Goal: Task Accomplishment & Management: Use online tool/utility

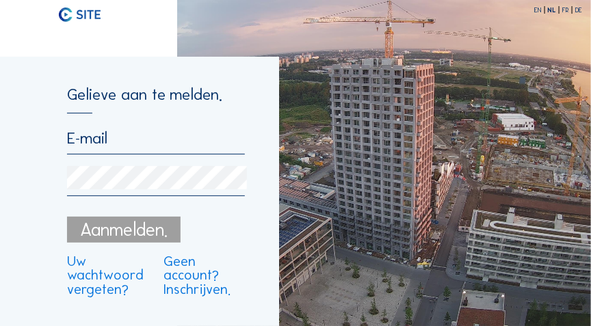
type input "[PERSON_NAME][EMAIL_ADDRESS][PERSON_NAME][DOMAIN_NAME]"
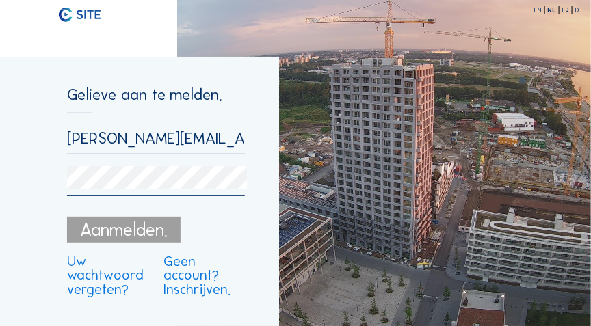
click at [142, 233] on div "Aanmelden." at bounding box center [124, 230] width 114 height 26
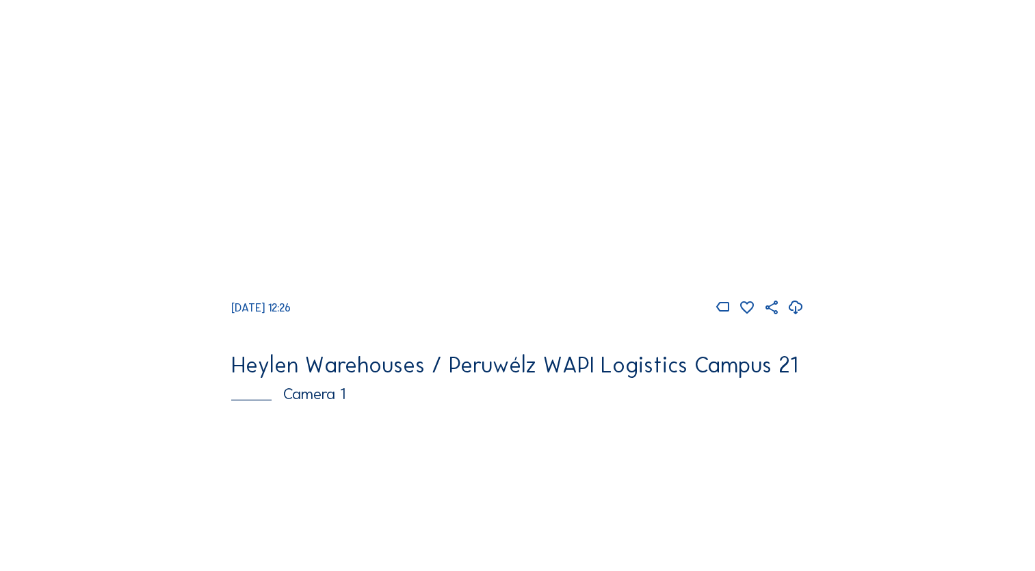
scroll to position [3148, 0]
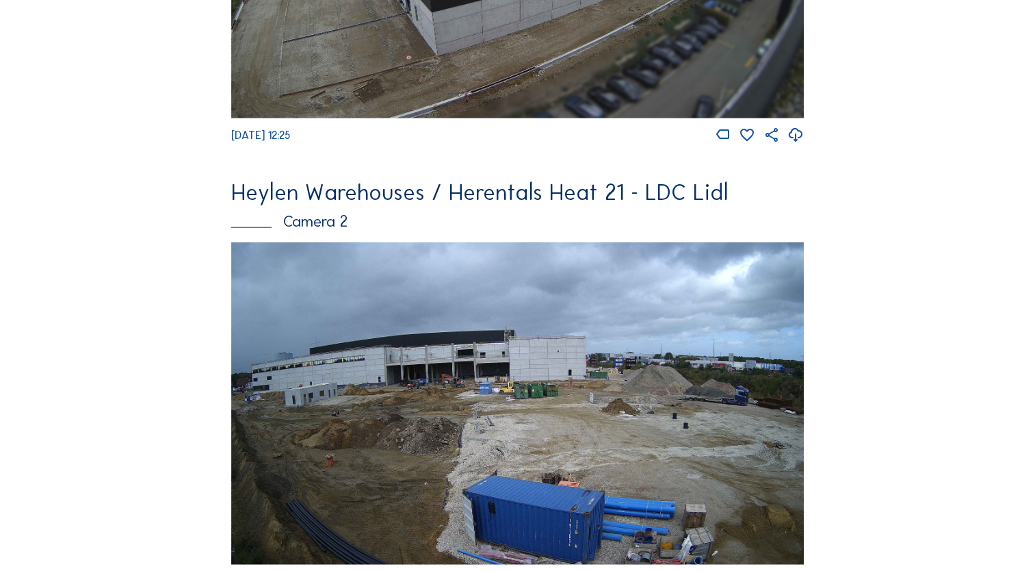
click at [508, 326] on img at bounding box center [517, 403] width 573 height 322
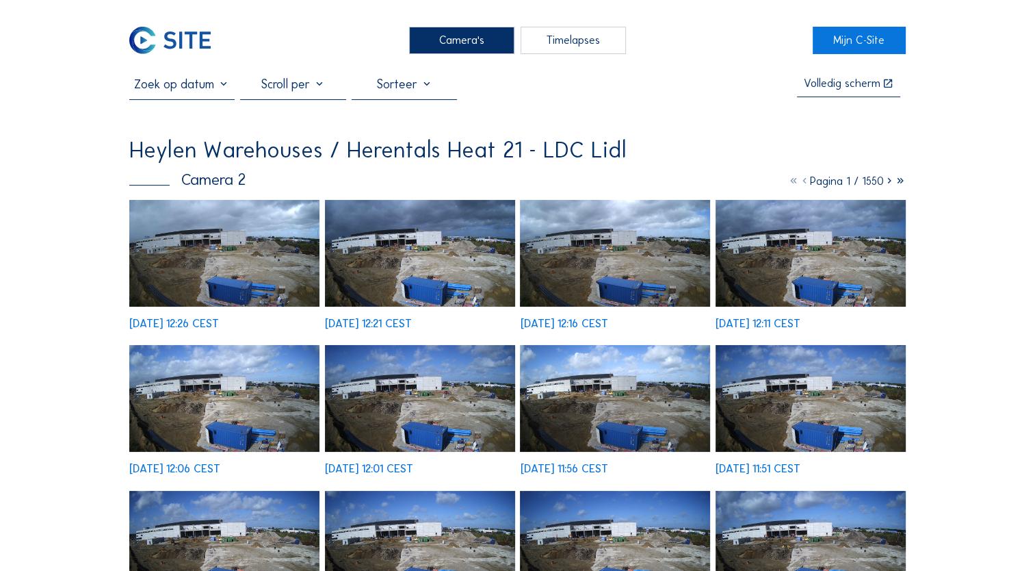
click at [566, 40] on div "Timelapses" at bounding box center [573, 40] width 105 height 27
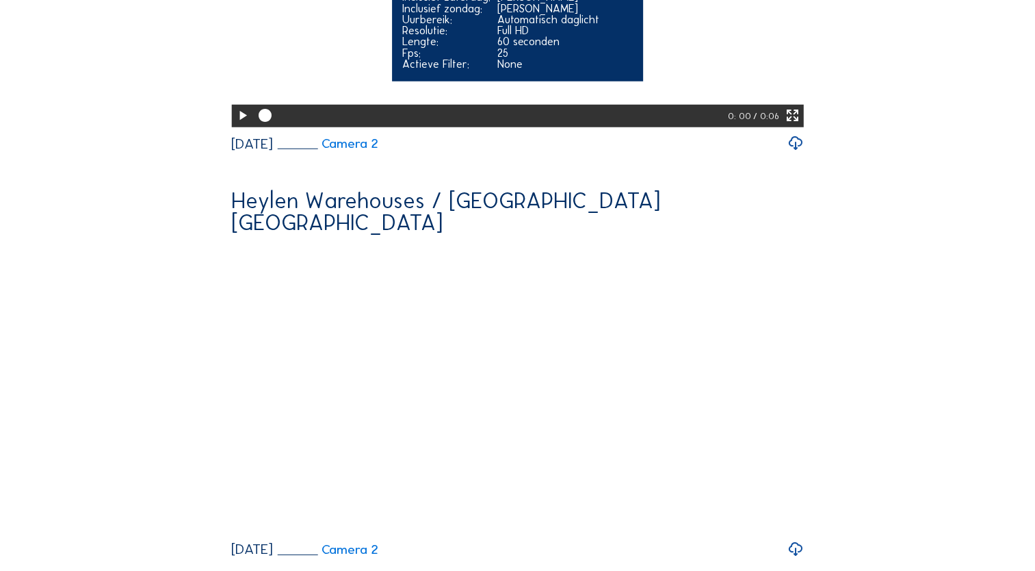
scroll to position [3832, 0]
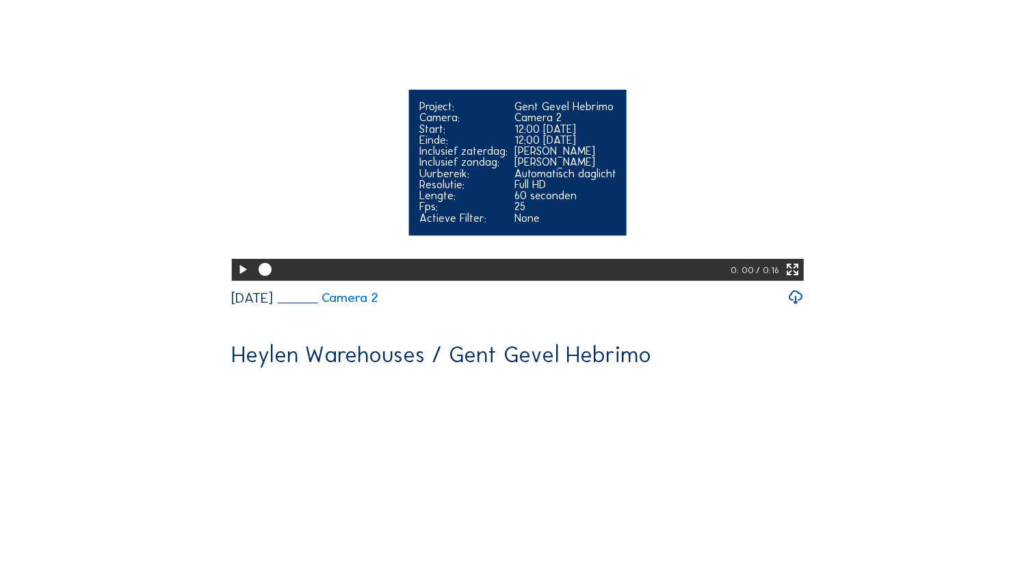
scroll to position [0, 0]
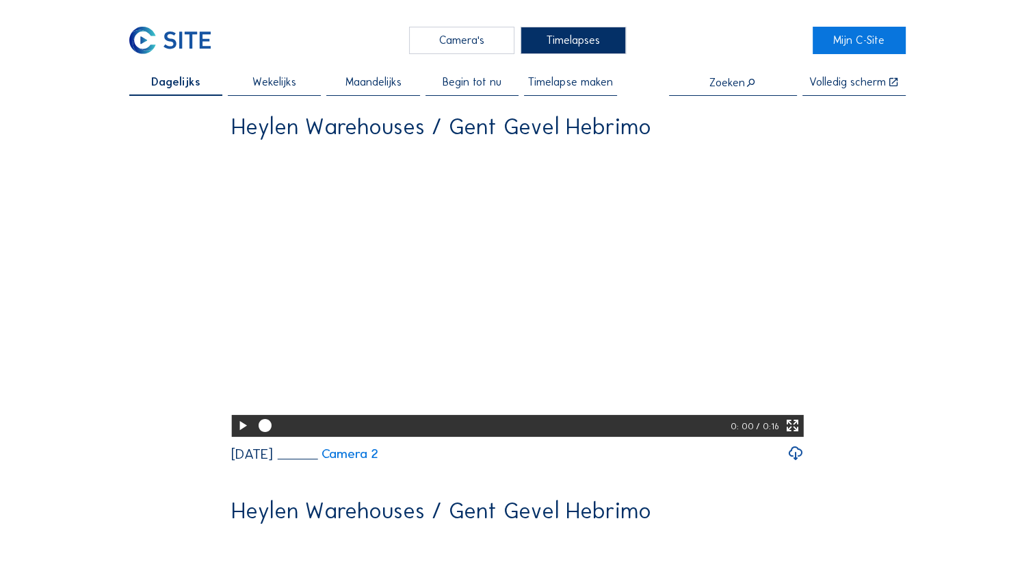
click at [567, 83] on span "Timelapse maken" at bounding box center [570, 82] width 84 height 11
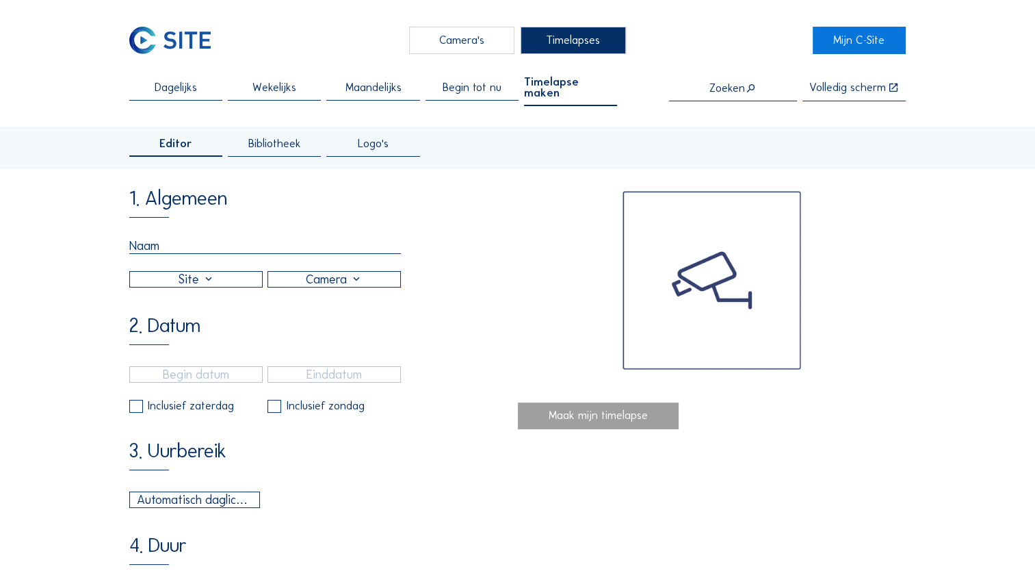
click at [224, 272] on div at bounding box center [196, 279] width 132 height 15
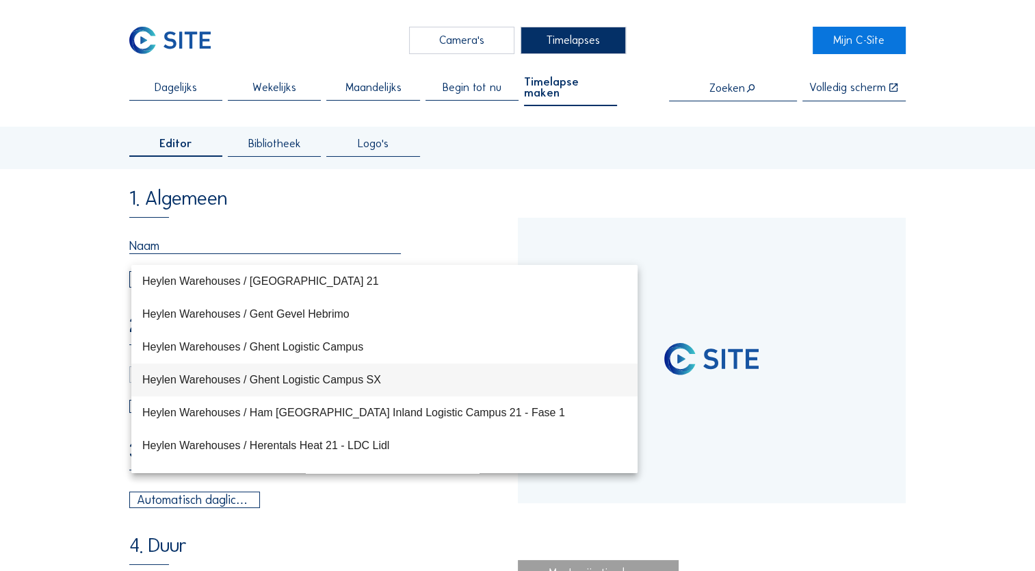
type input "[DATE] 11:12"
type input "[DATE] 14:35"
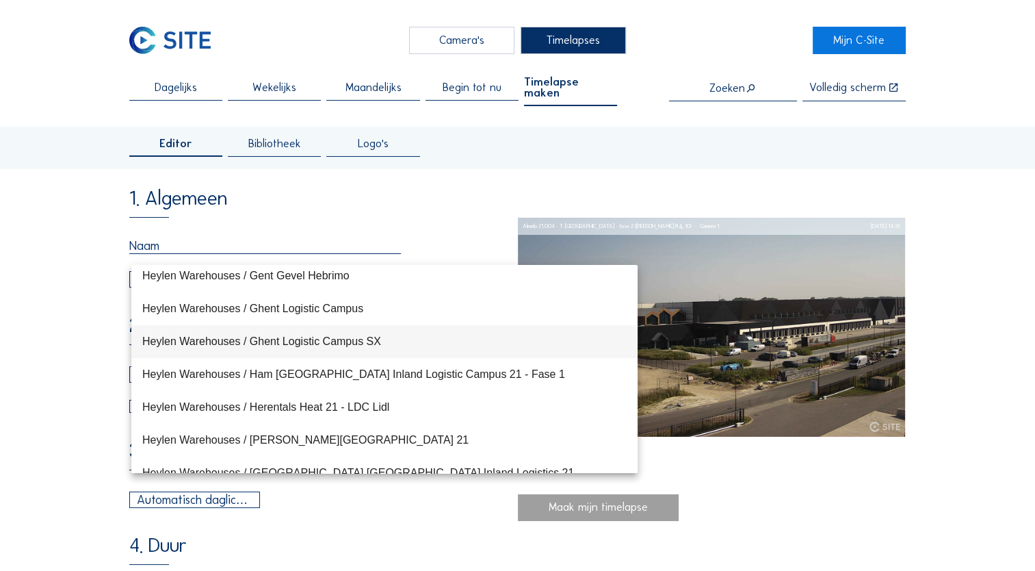
scroll to position [205, 0]
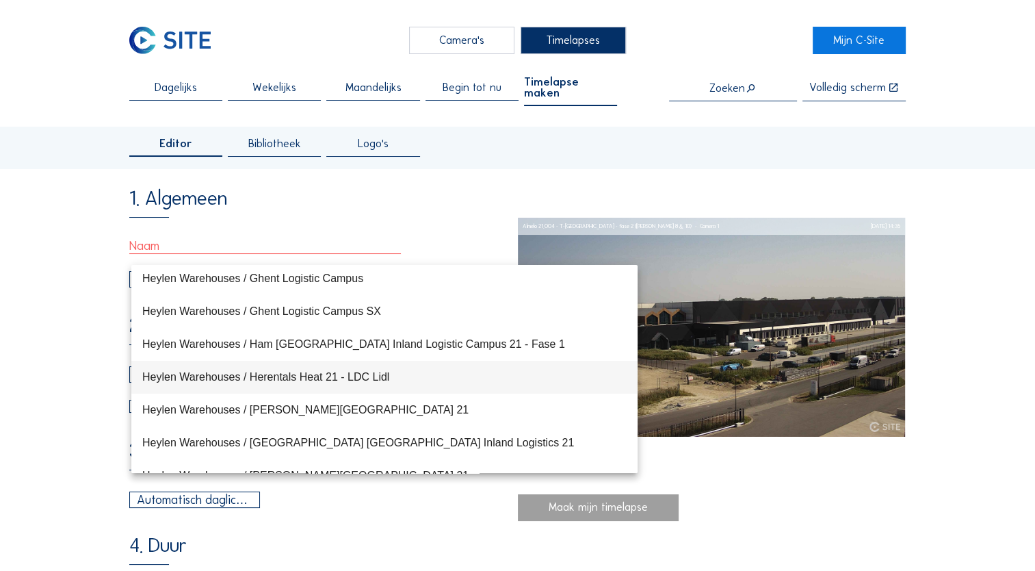
click at [298, 326] on div "Heylen Warehouses / Herentals Heat 21 - LDC Lidl" at bounding box center [384, 376] width 484 height 13
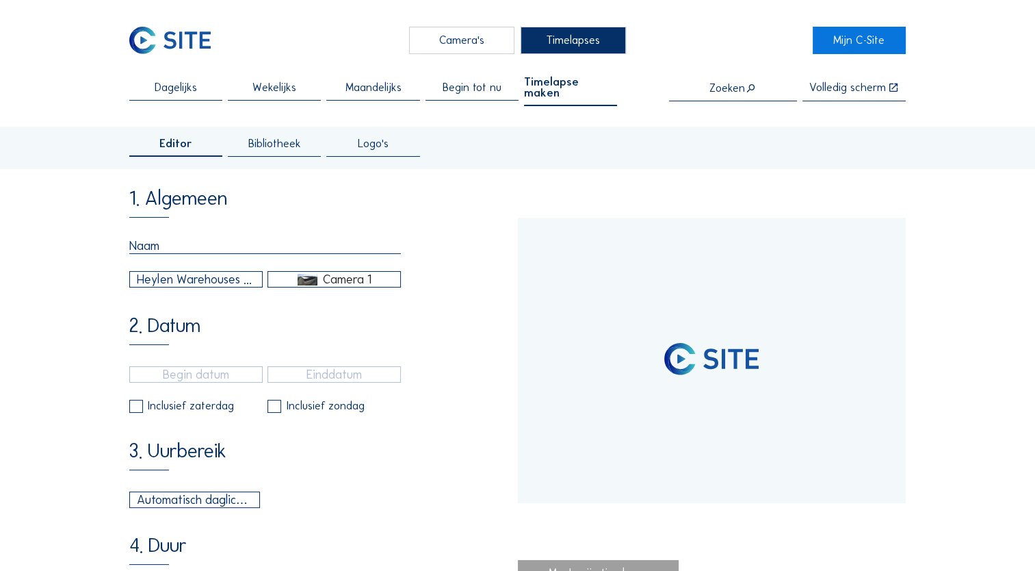
type input "[DATE] 09:25"
type input "[DATE] 12:30"
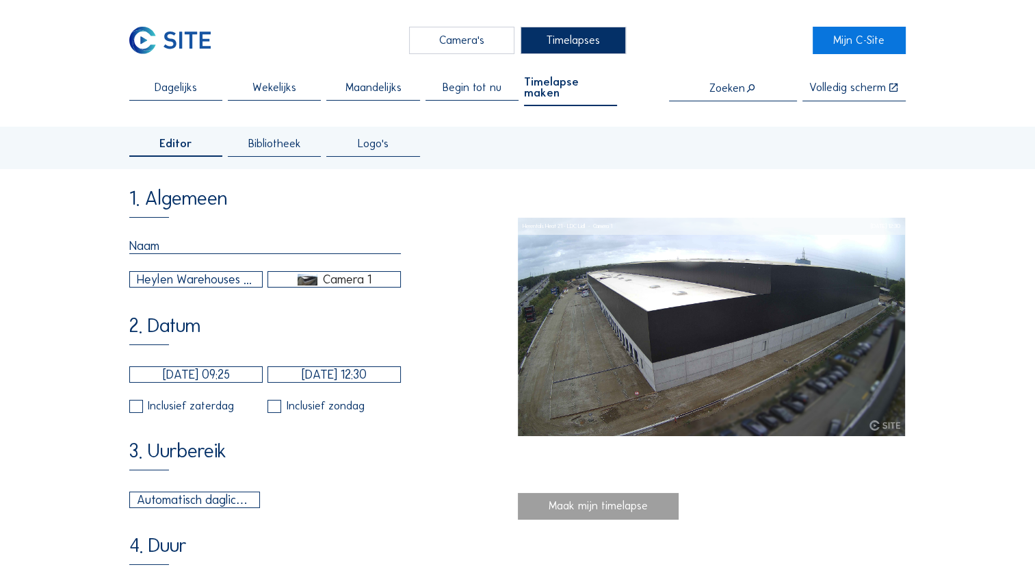
click at [328, 283] on div "1. Algemeen Heylen Warehouses / Herentals Heat 21 - LDC Lidl Camera 1 2. Datum …" at bounding box center [323, 544] width 388 height 711
click at [332, 274] on div "Camera 1" at bounding box center [347, 279] width 49 height 12
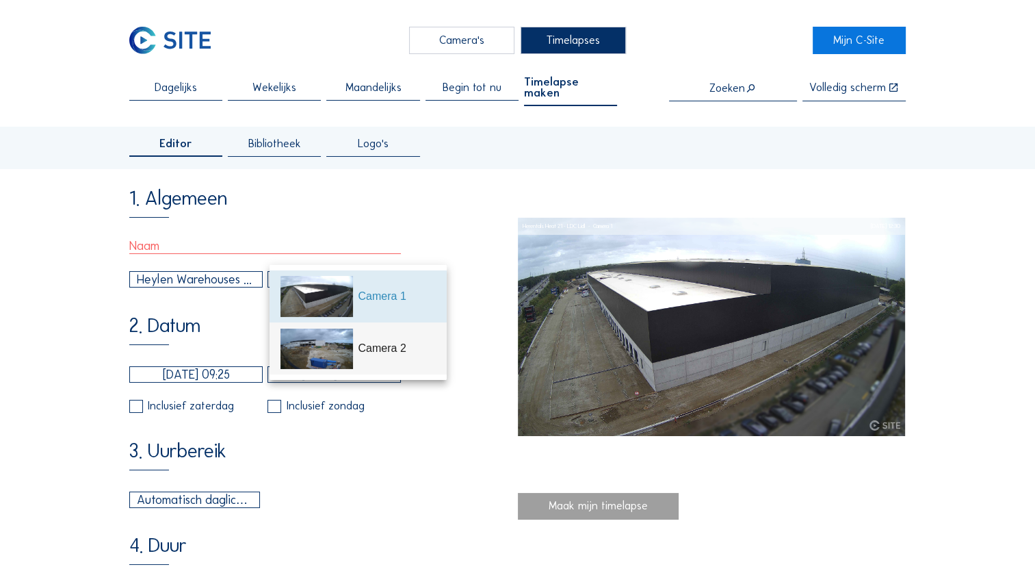
click at [359, 326] on div "Camera 2" at bounding box center [396, 348] width 77 height 16
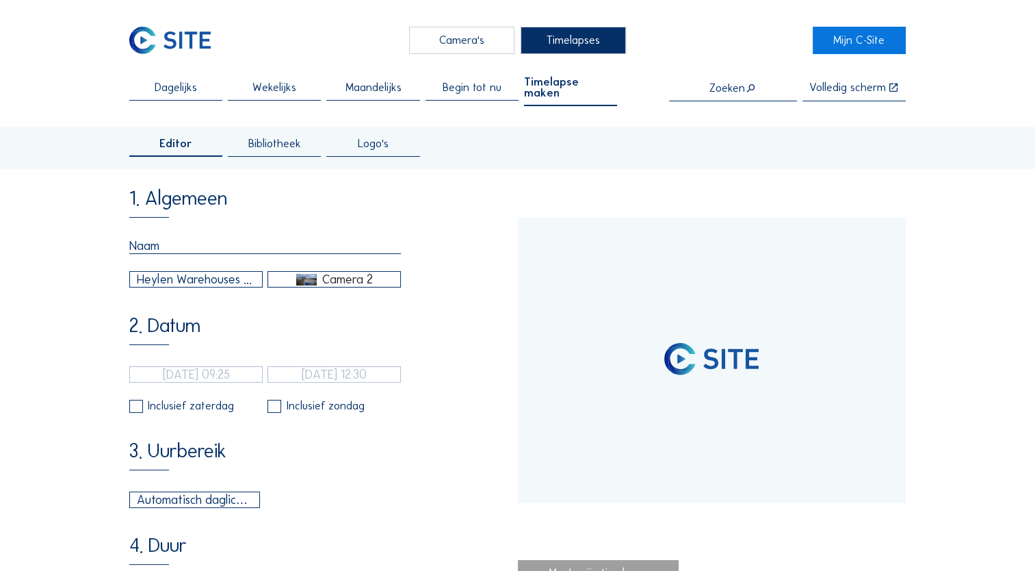
type input "[DATE] 12:35"
type input "[DATE] 12:26"
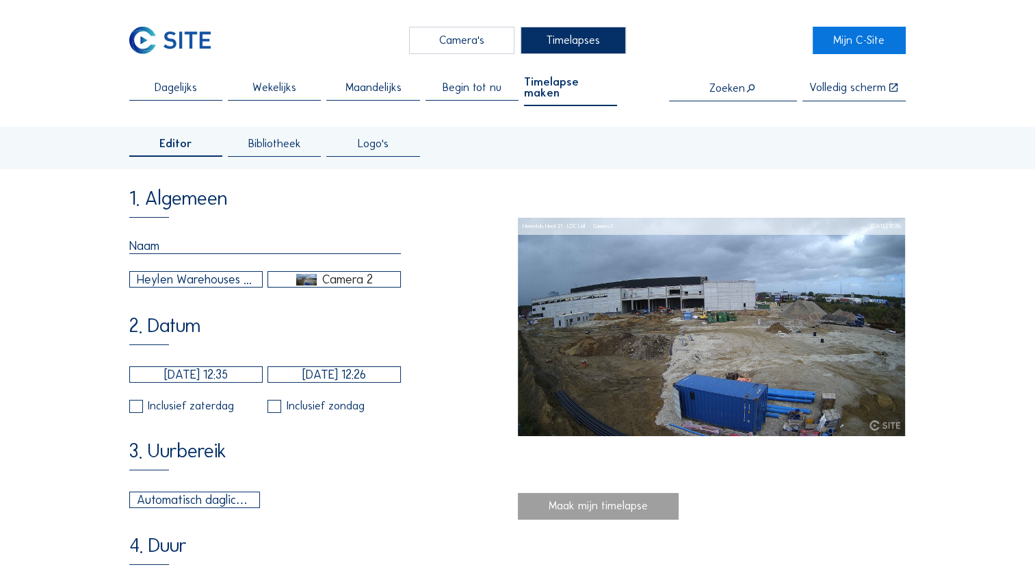
click at [216, 326] on input "[DATE] 12:35" at bounding box center [195, 374] width 133 height 16
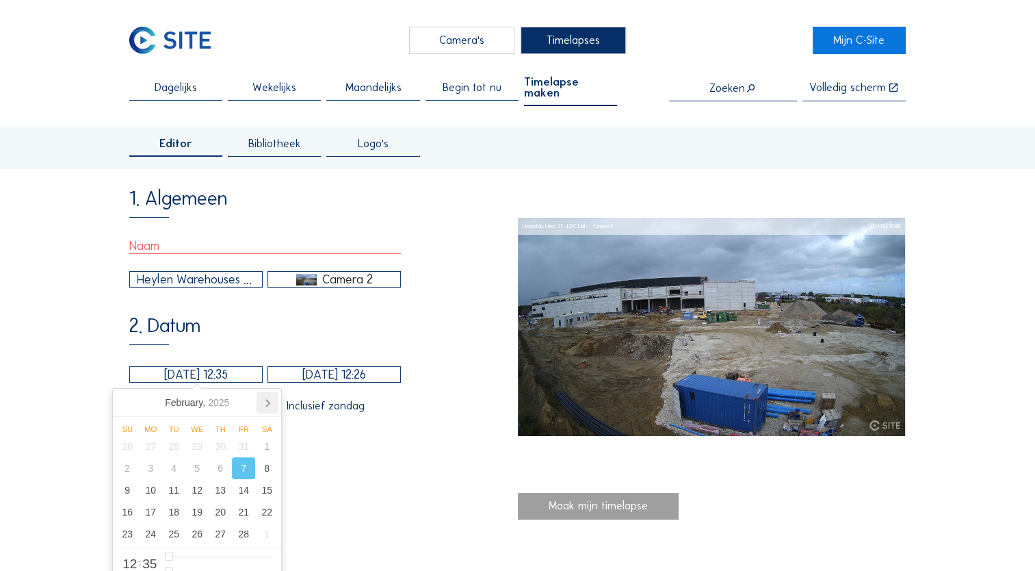
click at [268, 326] on icon at bounding box center [267, 403] width 3 height 7
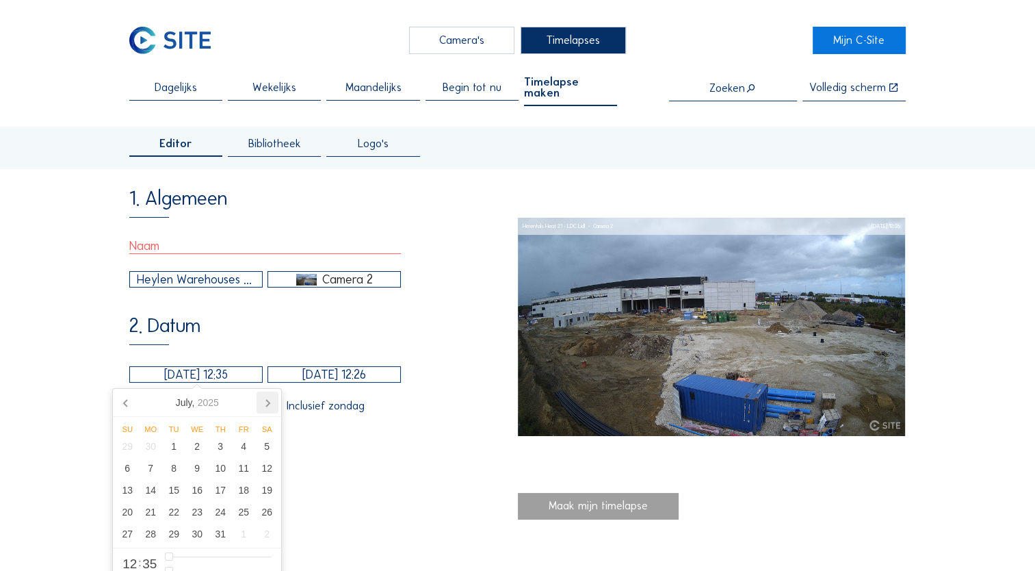
click at [268, 326] on icon at bounding box center [268, 402] width 22 height 22
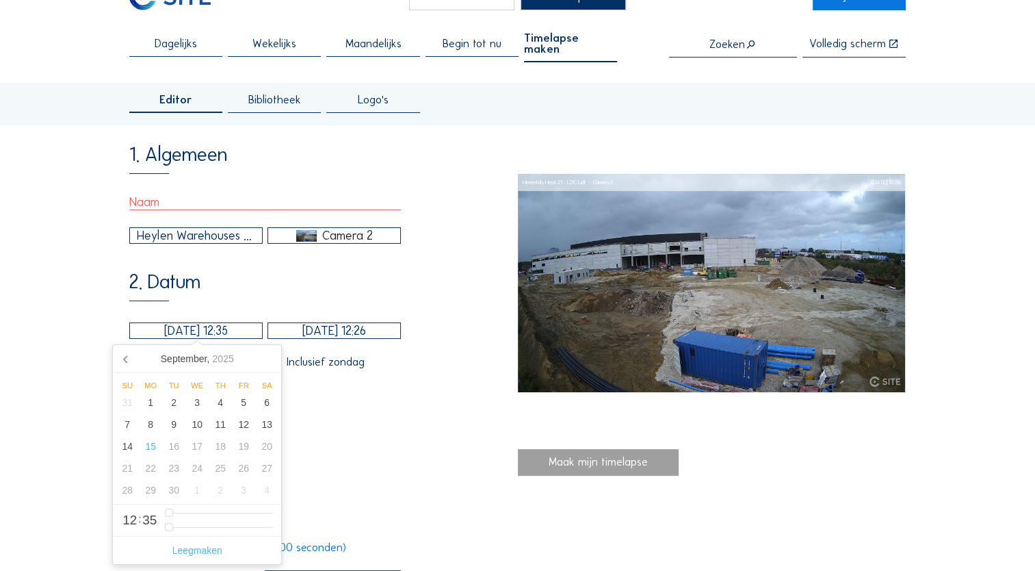
scroll to position [68, 0]
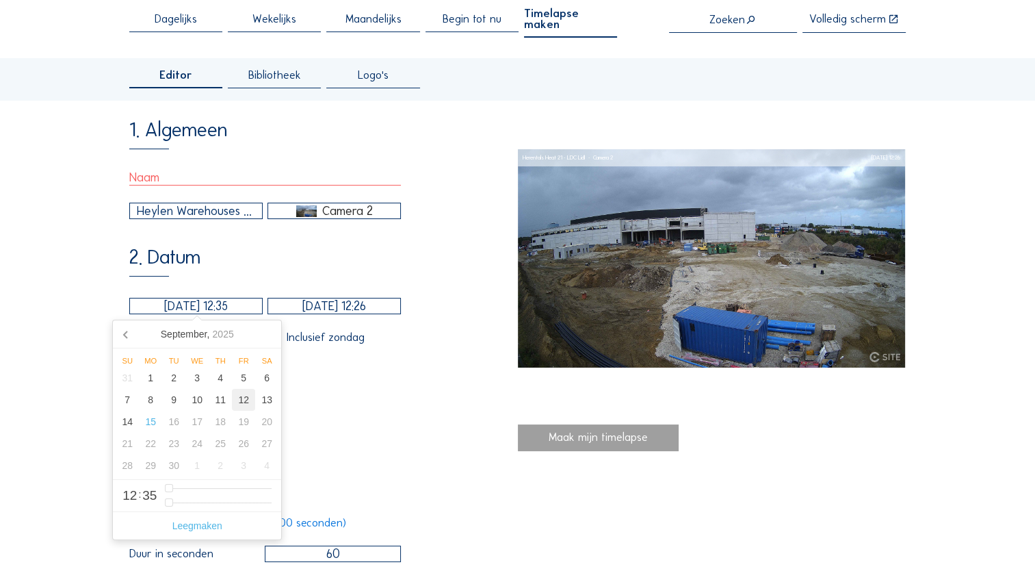
click at [241, 326] on div "12" at bounding box center [243, 400] width 23 height 22
type input "[DATE] 12:35"
type input "4"
type input "[DATE] 13:35"
type input "13"
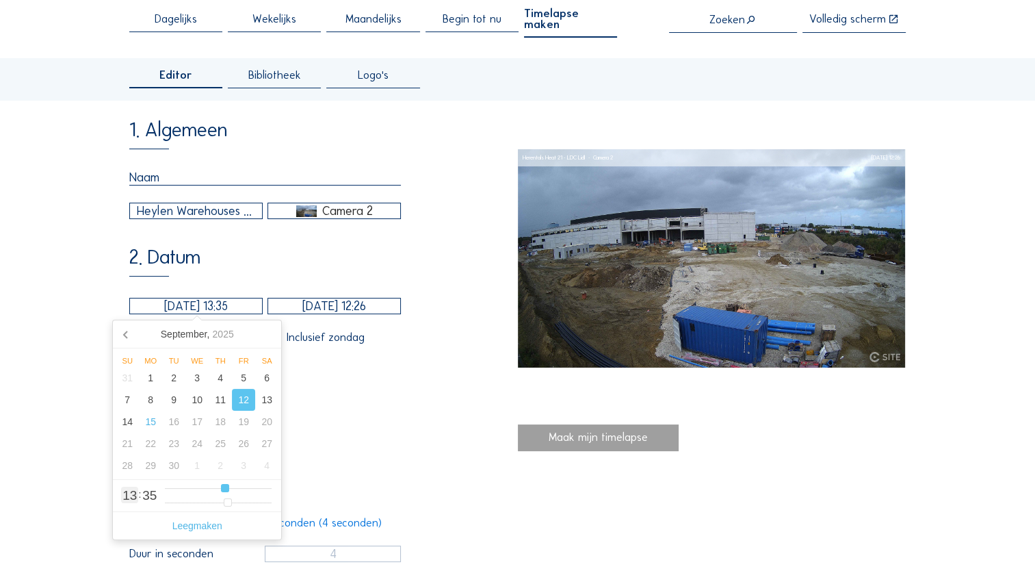
type input "[DATE] 14:35"
type input "14"
type input "[DATE] 15:35"
type input "15"
type input "[DATE] 16:35"
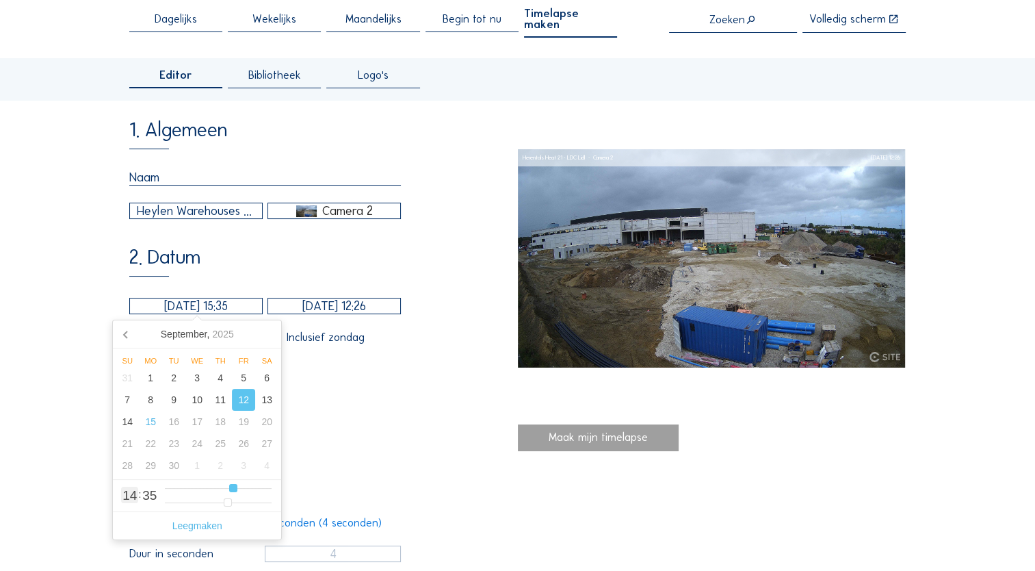
type input "16"
type input "[DATE] 17:35"
type input "17"
type input "[DATE] 16:35"
type input "16"
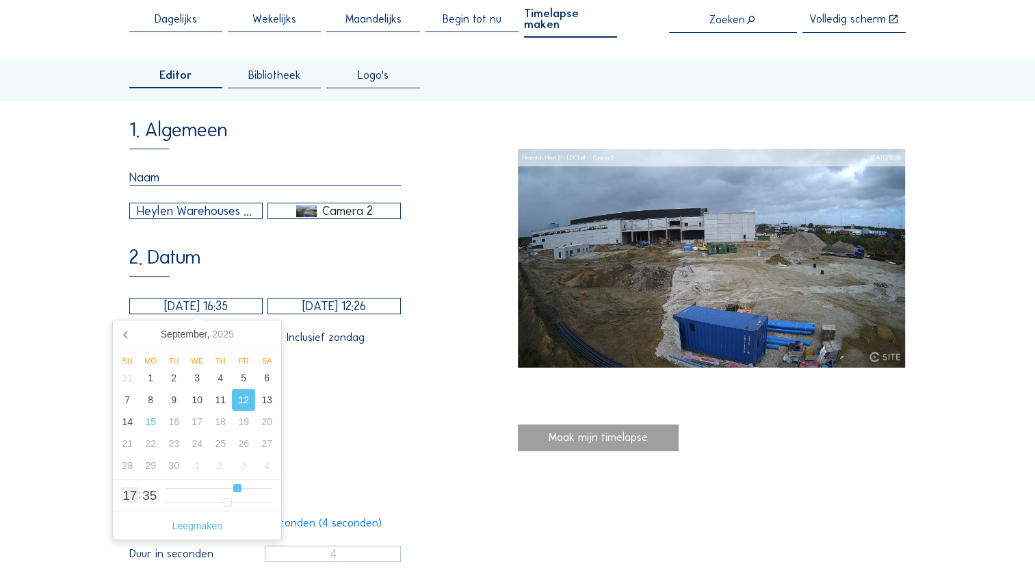
type input "2"
type input "[DATE] 15:35"
drag, startPoint x: 222, startPoint y: 488, endPoint x: 234, endPoint y: 489, distance: 11.7
type input "15"
click at [235, 326] on input "range" at bounding box center [218, 488] width 107 height 12
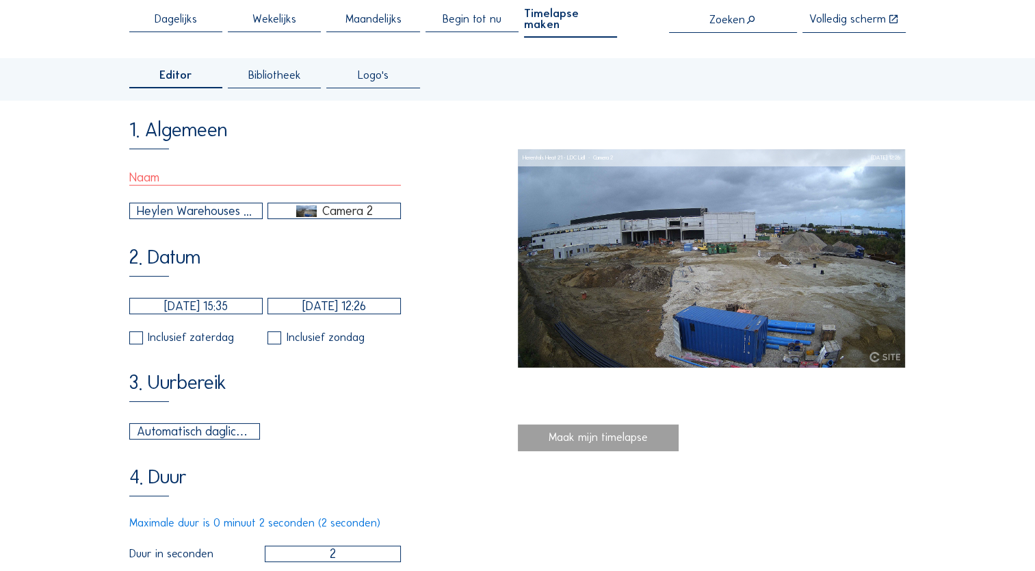
drag, startPoint x: 445, startPoint y: 410, endPoint x: 421, endPoint y: 400, distance: 25.8
click at [443, 326] on div "3. Uurbereik Automatisch daglicht 06:00 Van 18:00 Tot" at bounding box center [323, 406] width 388 height 66
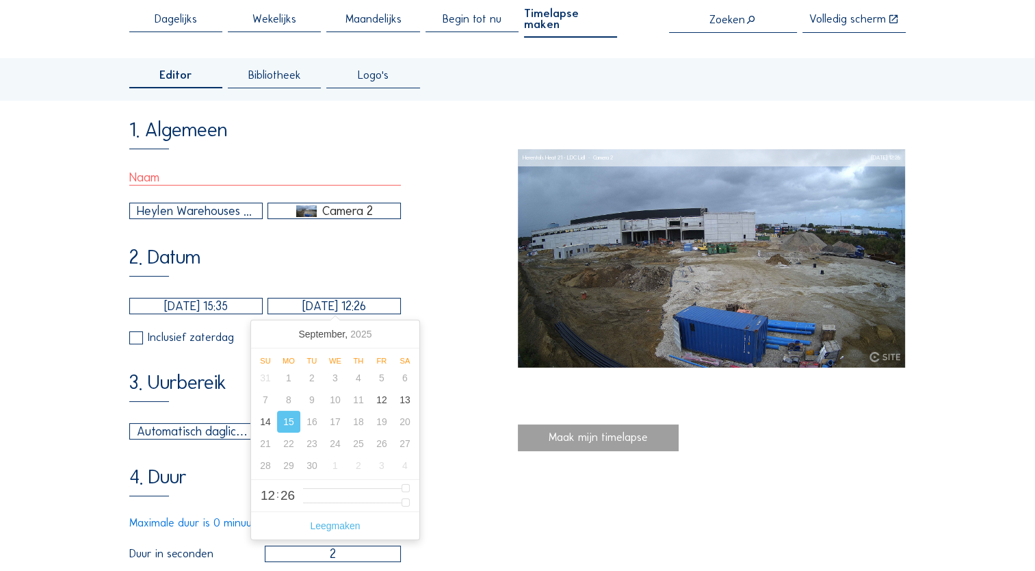
click at [354, 300] on input "[DATE] 12:26" at bounding box center [334, 306] width 133 height 16
click at [380, 305] on input "[DATE] 12:26" at bounding box center [334, 306] width 133 height 16
type input "[DATE] 11:26"
type input "11"
type input "[DATE] 10:26"
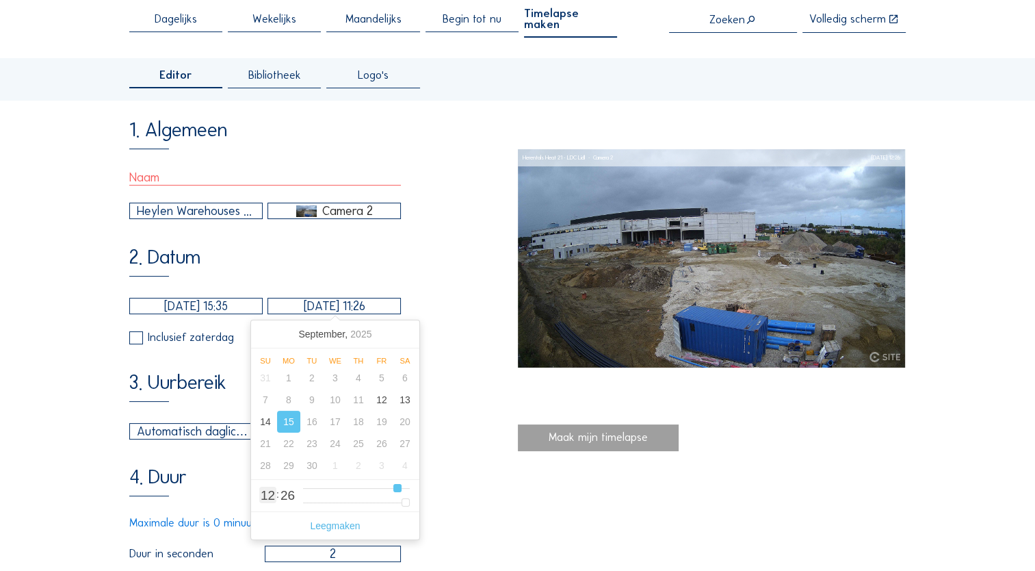
type input "10"
type input "[DATE] 09:26"
type input "9"
type input "[DATE] 08:26"
type input "8"
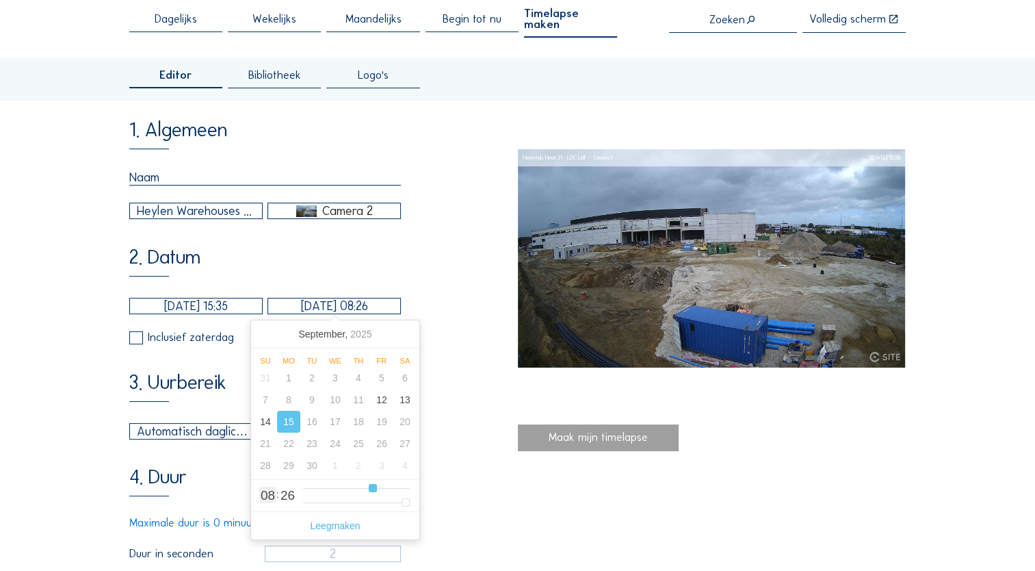
type input "[DATE] 07:26"
type input "7"
type input "[DATE] 08:26"
type input "8"
type input "1"
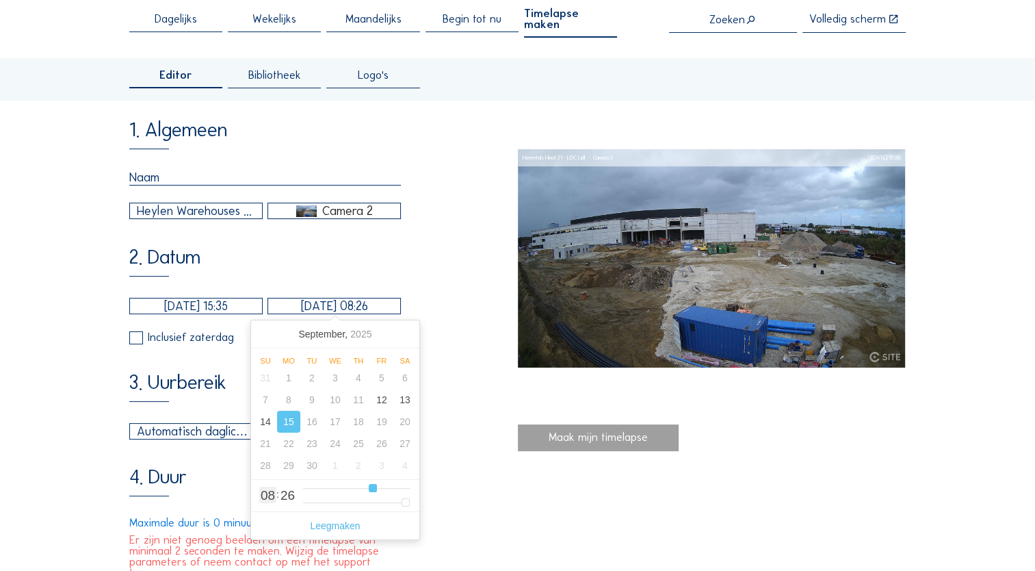
drag, startPoint x: 408, startPoint y: 487, endPoint x: 371, endPoint y: 491, distance: 37.2
type input "8"
click at [371, 326] on input "range" at bounding box center [356, 488] width 107 height 12
type input "[DATE] 08:25"
type input "25"
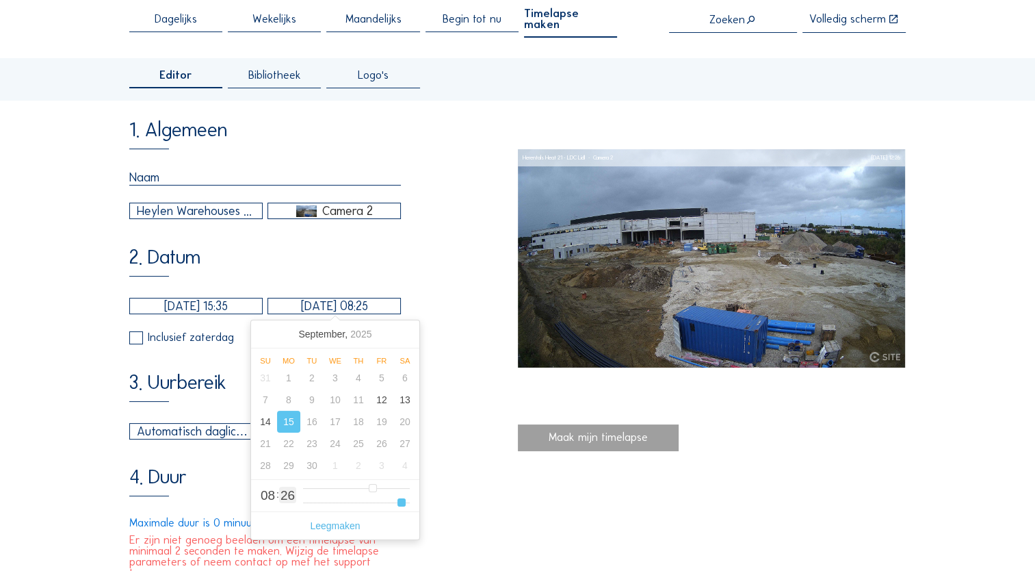
type input "[DATE] 08:24"
type input "24"
type input "[DATE] 08:23"
type input "23"
type input "[DATE] 08:22"
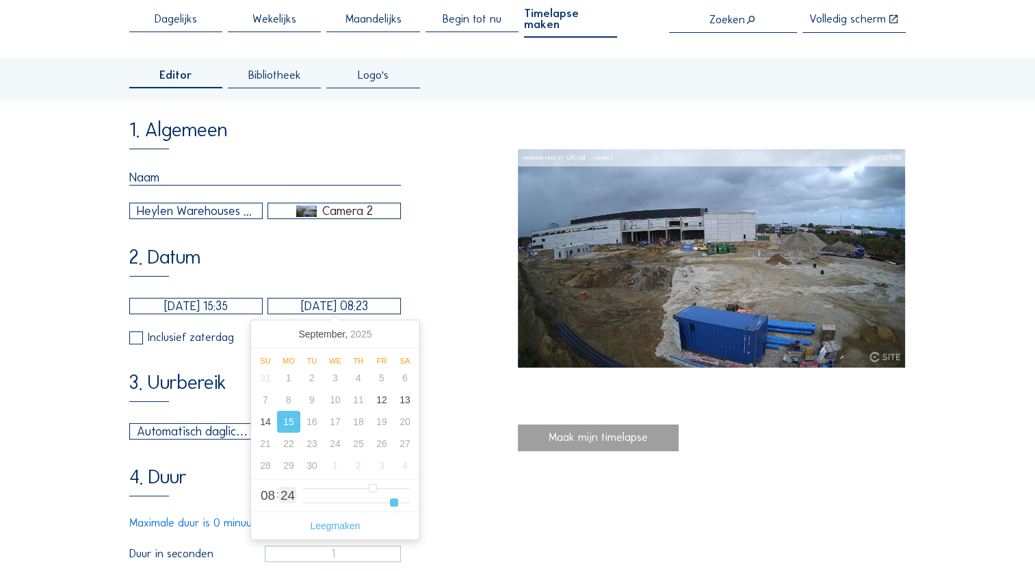
type input "22"
type input "[DATE] 08:21"
type input "21"
type input "[DATE] 08:20"
drag, startPoint x: 404, startPoint y: 505, endPoint x: 382, endPoint y: 506, distance: 21.9
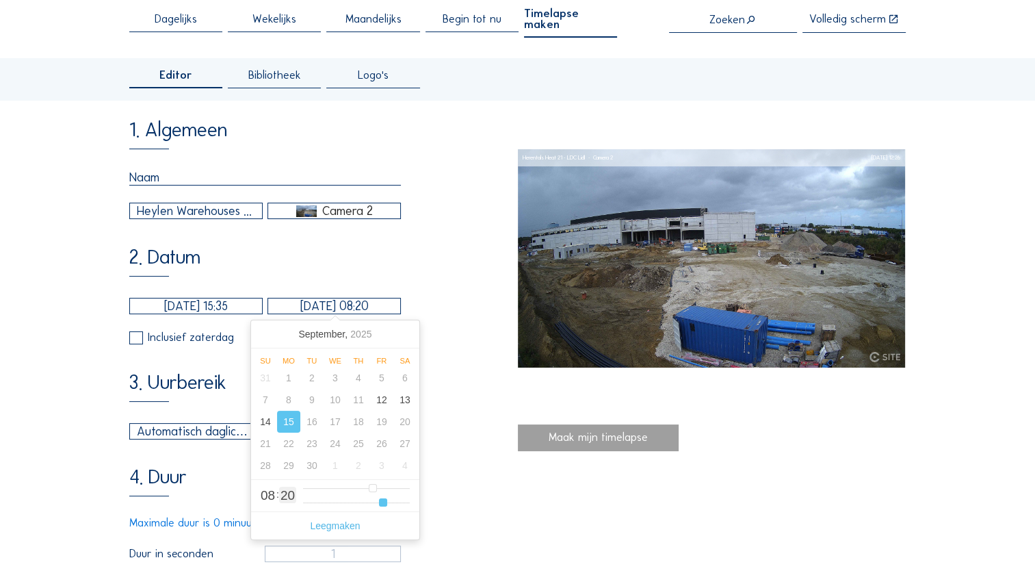
type input "20"
click at [382, 326] on input "range" at bounding box center [356, 503] width 107 height 12
click at [456, 326] on div "1. Algemeen Heylen Warehouses / Herentals Heat 21 - LDC Lidl Camera 2 2. Datum …" at bounding box center [323, 501] width 388 height 762
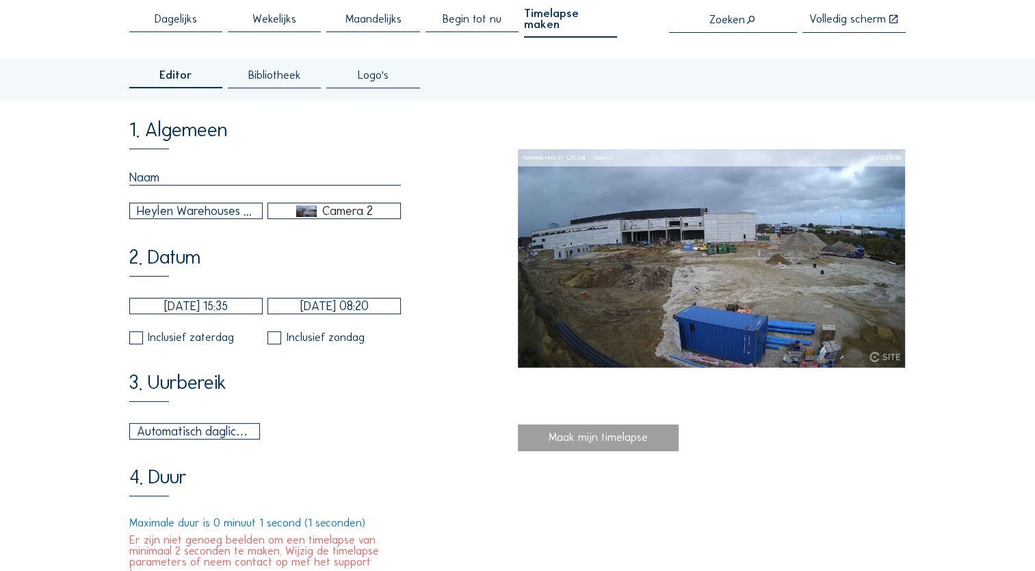
click at [140, 326] on label at bounding box center [136, 338] width 14 height 14
click at [138, 326] on input "checkbox" at bounding box center [133, 337] width 9 height 9
checkbox input "true"
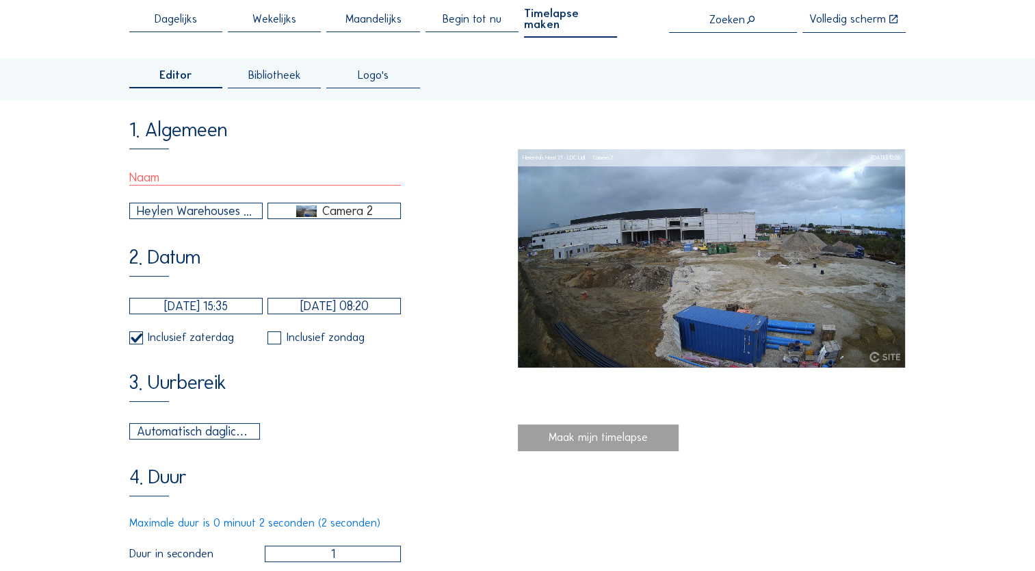
click at [272, 326] on input "checkbox" at bounding box center [272, 337] width 9 height 9
checkbox input "true"
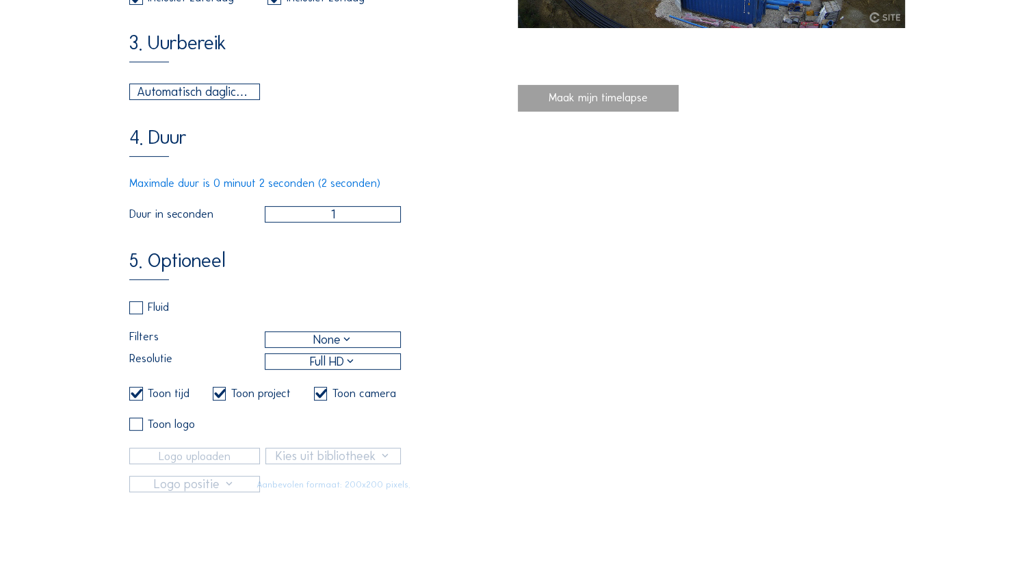
scroll to position [411, 0]
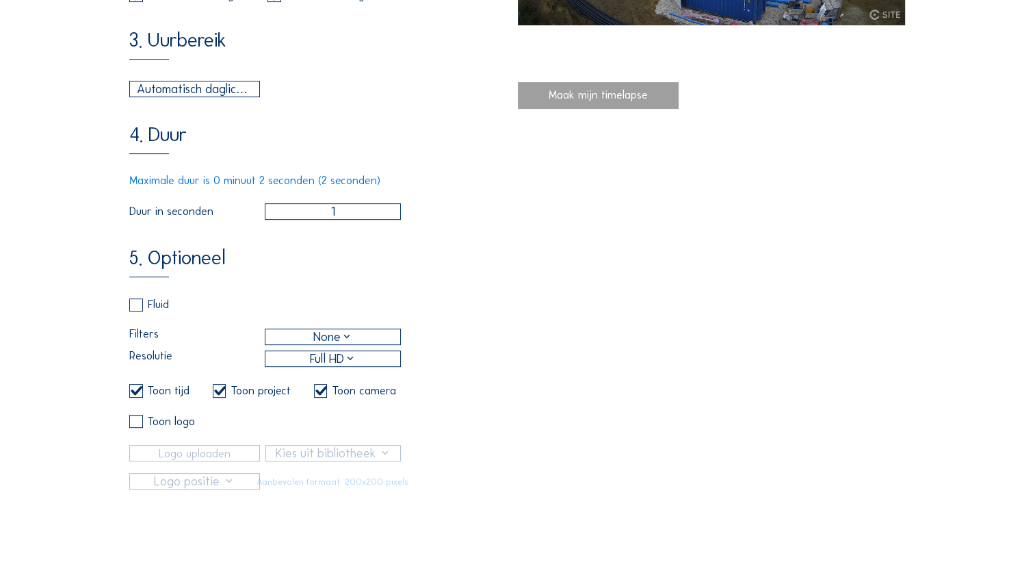
click at [328, 216] on input "1" at bounding box center [333, 211] width 137 height 16
click at [383, 212] on input "1" at bounding box center [333, 211] width 137 height 16
drag, startPoint x: 363, startPoint y: 212, endPoint x: 231, endPoint y: 207, distance: 132.2
click at [231, 207] on div "Duur in seconden 1" at bounding box center [265, 211] width 272 height 16
type input "2"
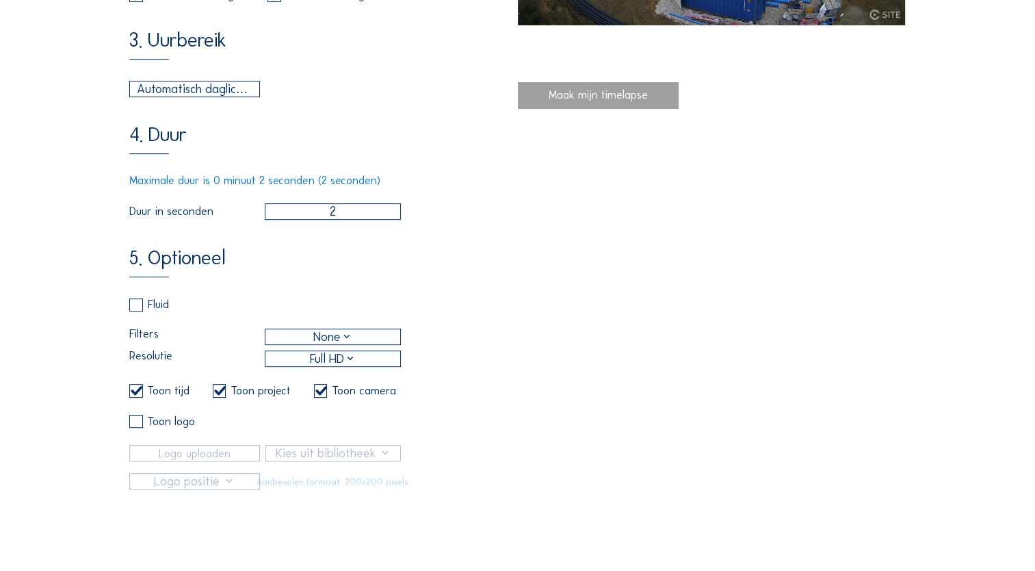
click at [317, 303] on div "Fluid" at bounding box center [265, 310] width 272 height 25
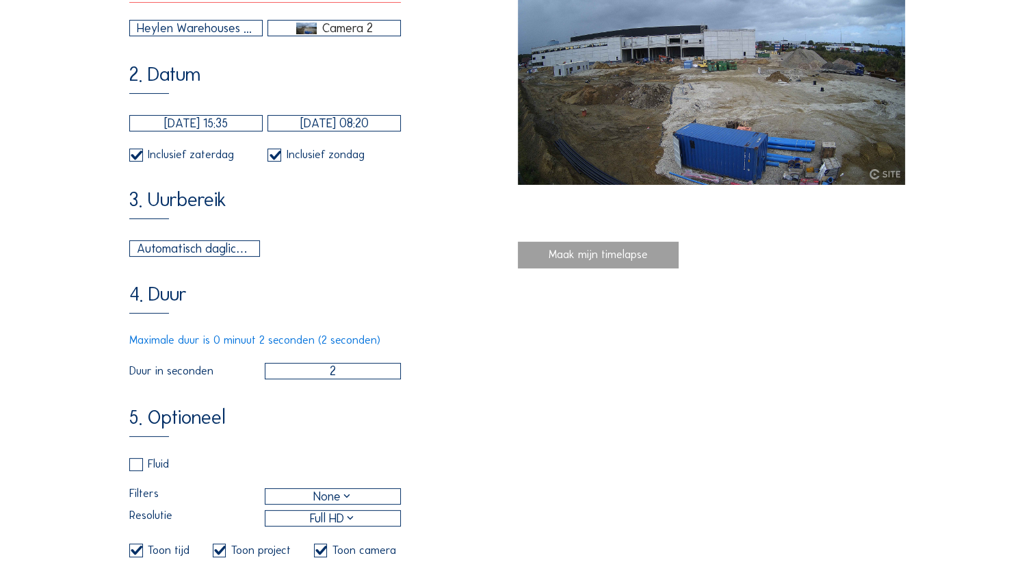
scroll to position [137, 0]
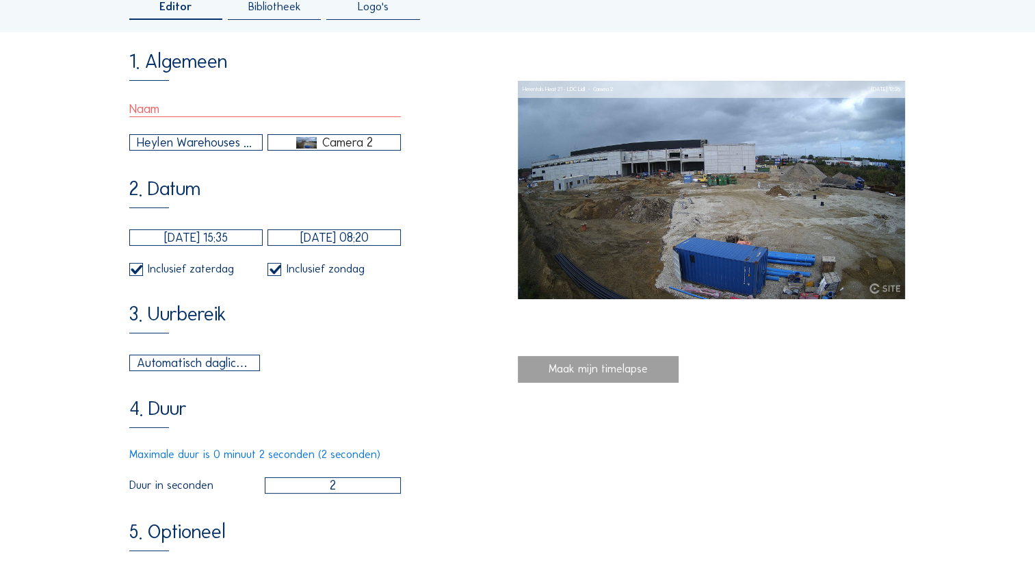
click at [587, 326] on div "Maak mijn timelapse" at bounding box center [598, 369] width 161 height 27
click at [153, 109] on input "text" at bounding box center [265, 109] width 272 height 16
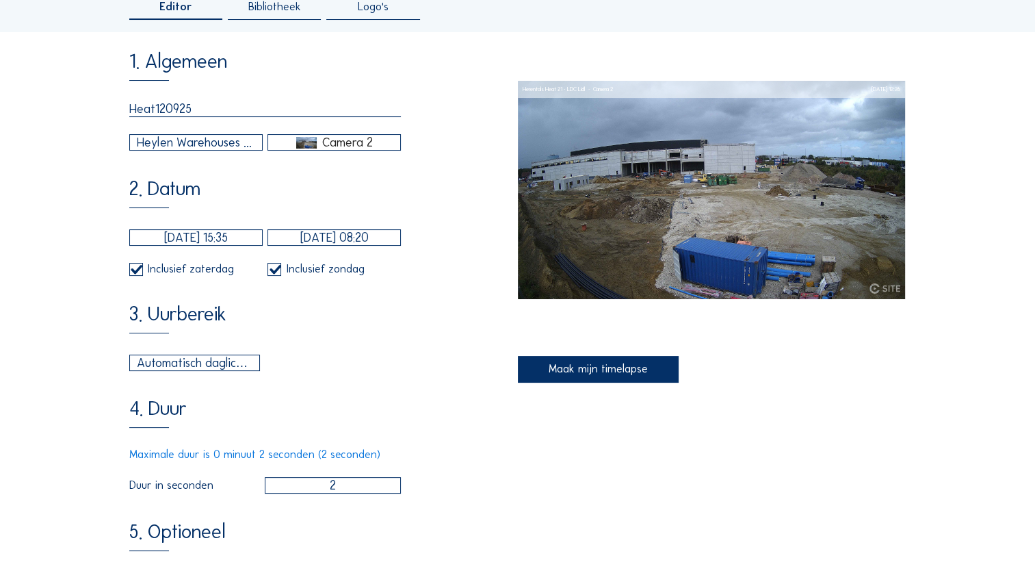
type input "Heat120925"
click at [591, 326] on div "Maak mijn timelapse" at bounding box center [598, 369] width 161 height 27
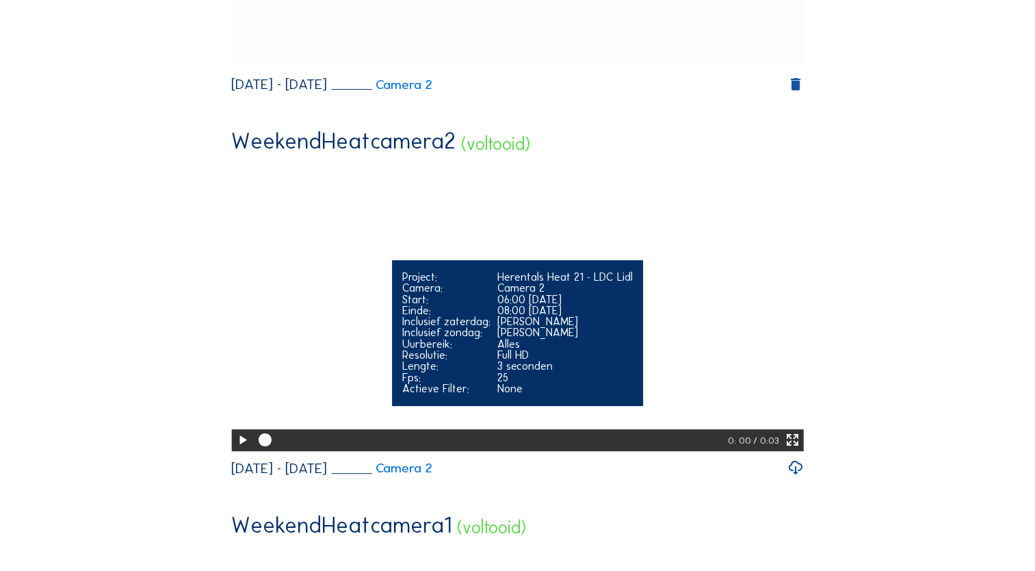
scroll to position [479, 0]
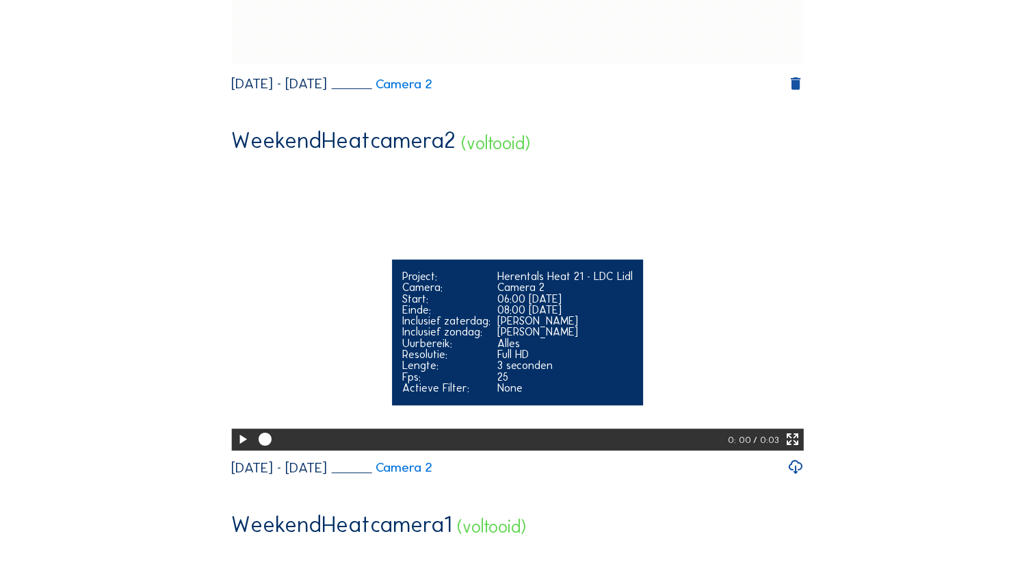
click at [235, 326] on icon at bounding box center [243, 439] width 16 height 19
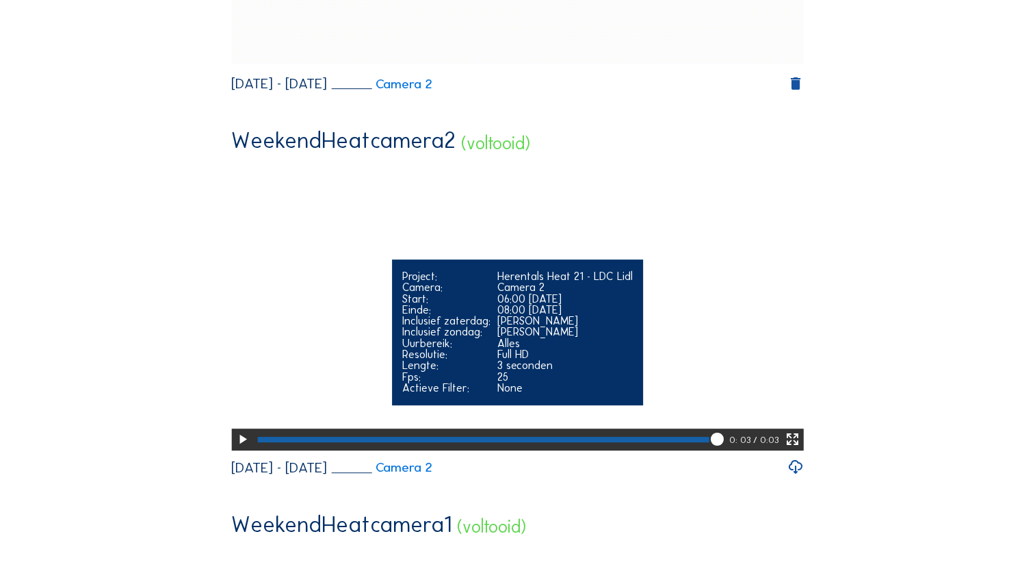
drag, startPoint x: 726, startPoint y: 468, endPoint x: 690, endPoint y: 467, distance: 35.6
click at [591, 326] on div at bounding box center [492, 439] width 476 height 23
click at [591, 326] on div at bounding box center [469, 439] width 425 height 5
click at [591, 326] on div at bounding box center [430, 439] width 347 height 5
click at [565, 326] on div at bounding box center [492, 439] width 476 height 23
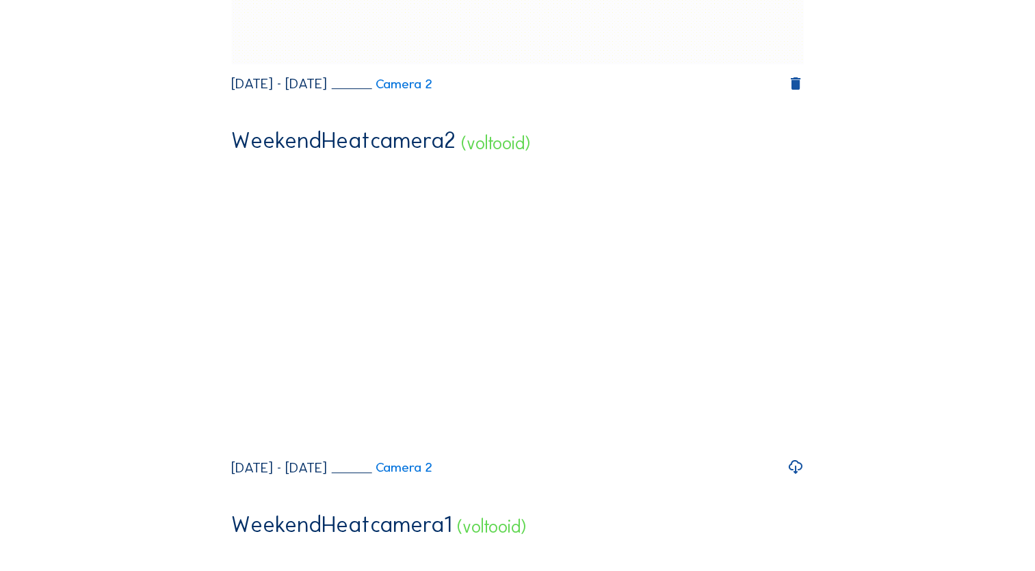
click at [547, 326] on div "WeekendHeatcamera2 (voltooid) Your browser does not support the video tag. 0: 0…" at bounding box center [517, 302] width 573 height 346
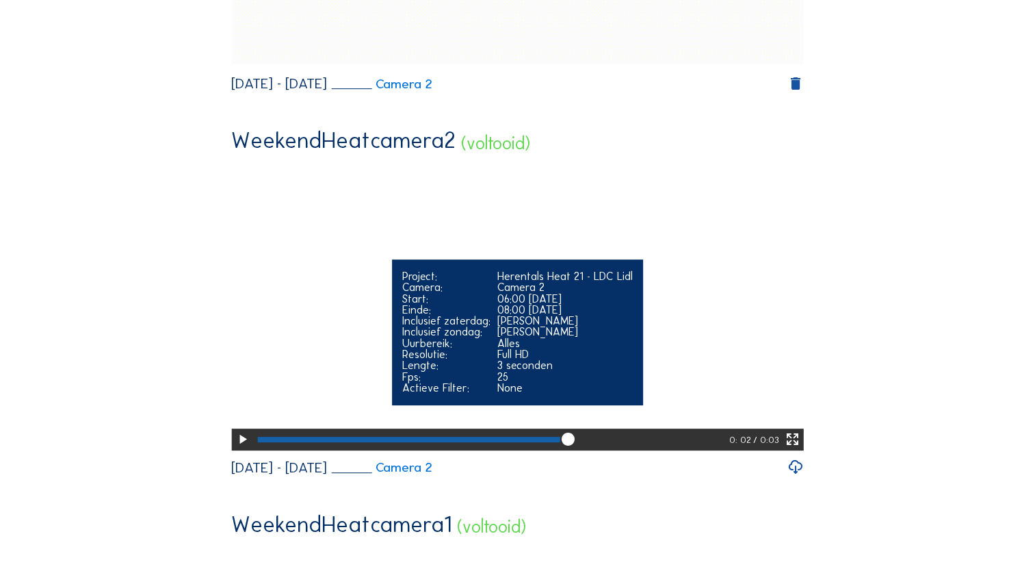
click at [519, 326] on div at bounding box center [408, 439] width 303 height 5
click at [494, 326] on div at bounding box center [492, 439] width 476 height 23
click at [471, 326] on div at bounding box center [492, 439] width 476 height 23
click at [451, 326] on div at bounding box center [492, 439] width 477 height 23
click at [476, 326] on div at bounding box center [492, 439] width 477 height 23
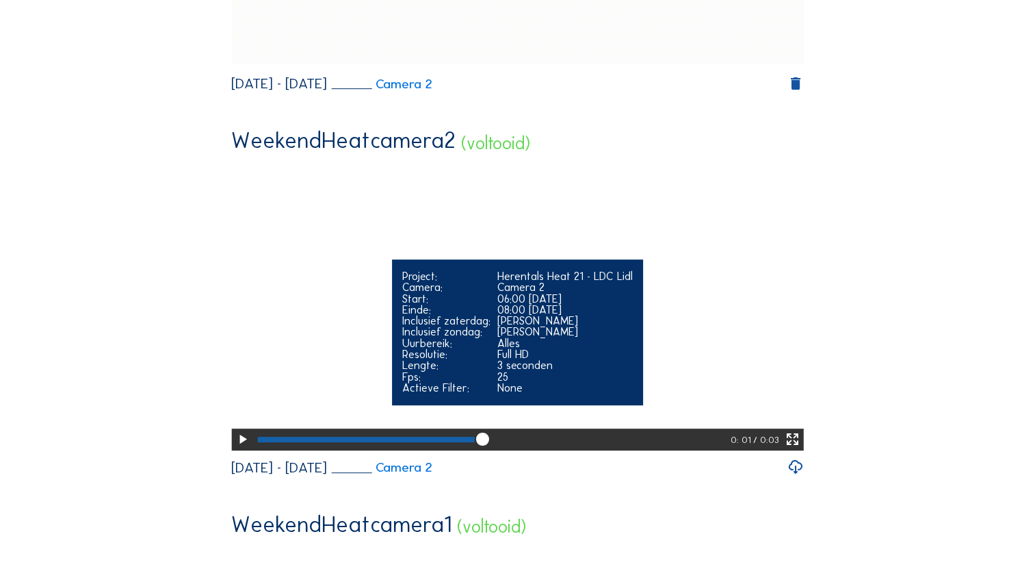
click at [493, 326] on div at bounding box center [492, 439] width 477 height 23
click at [508, 326] on div at bounding box center [492, 439] width 477 height 23
click at [523, 326] on div at bounding box center [492, 439] width 476 height 23
click at [535, 326] on icon at bounding box center [529, 440] width 16 height 16
click at [544, 326] on div at bounding box center [491, 439] width 474 height 23
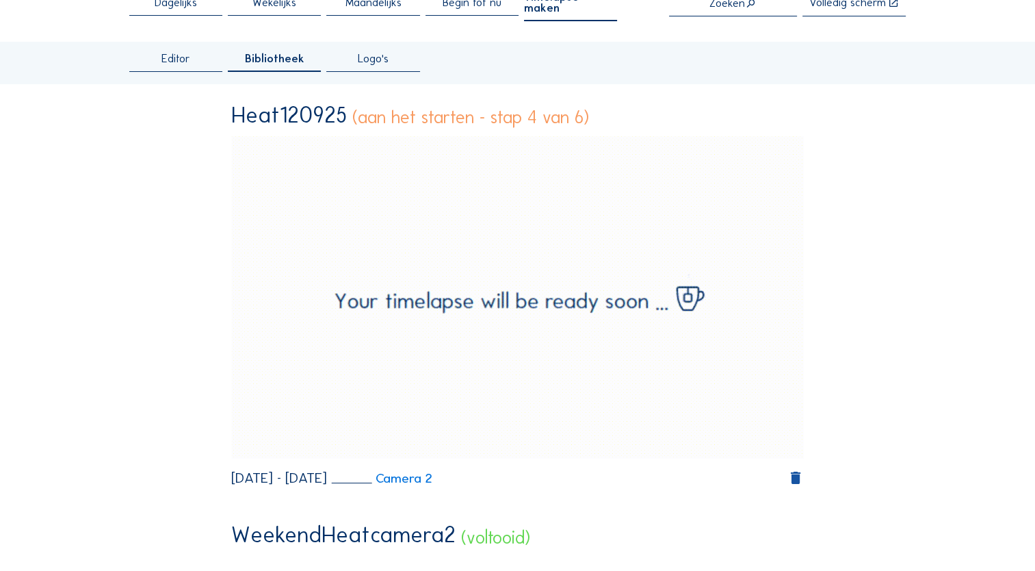
scroll to position [137, 0]
